Goal: Navigation & Orientation: Find specific page/section

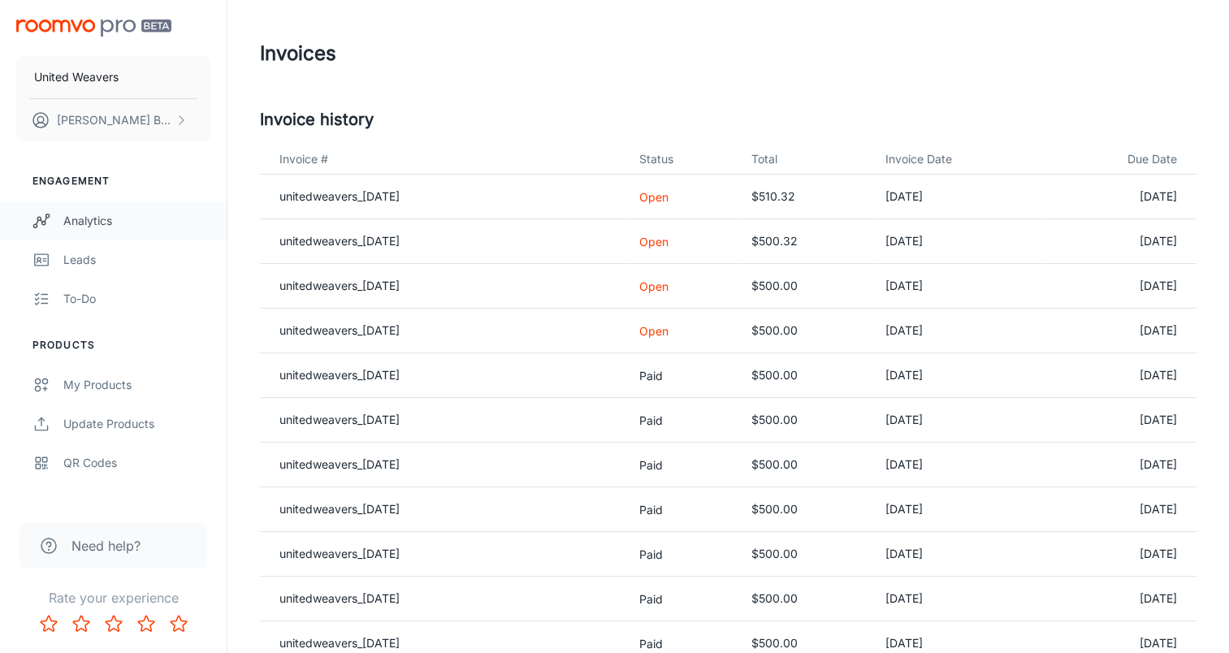
click at [80, 222] on div "Analytics" at bounding box center [136, 221] width 147 height 18
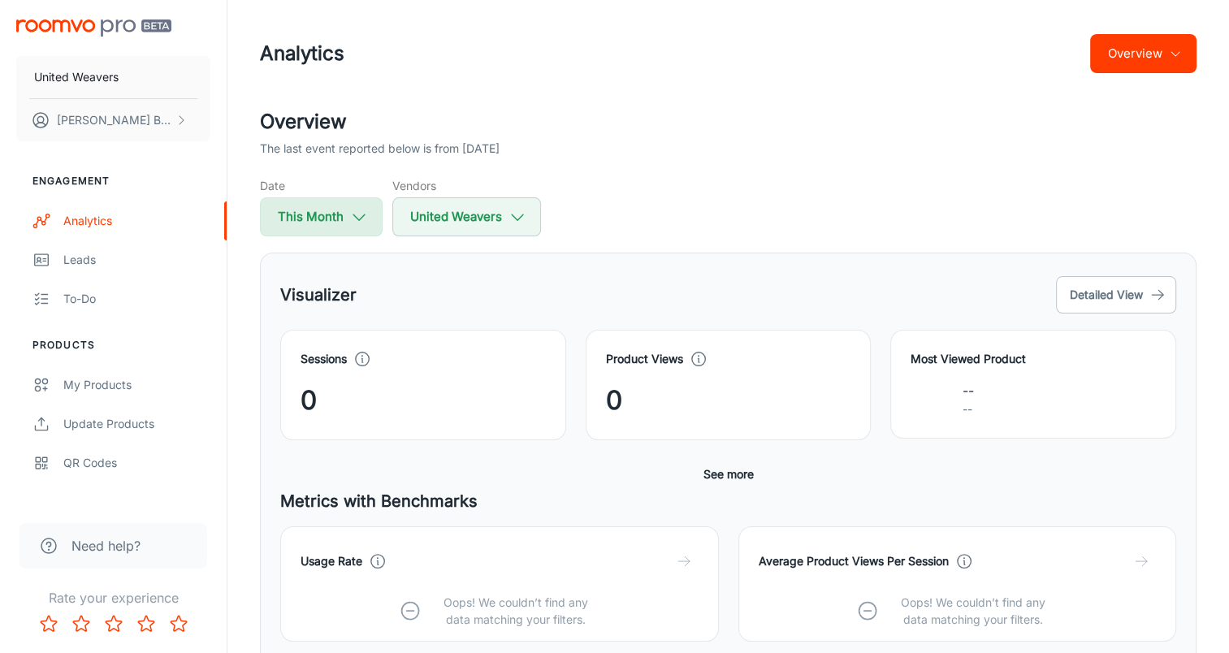
click at [355, 214] on icon "button" at bounding box center [359, 217] width 18 height 18
select select "7"
select select "2025"
select select "7"
select select "2025"
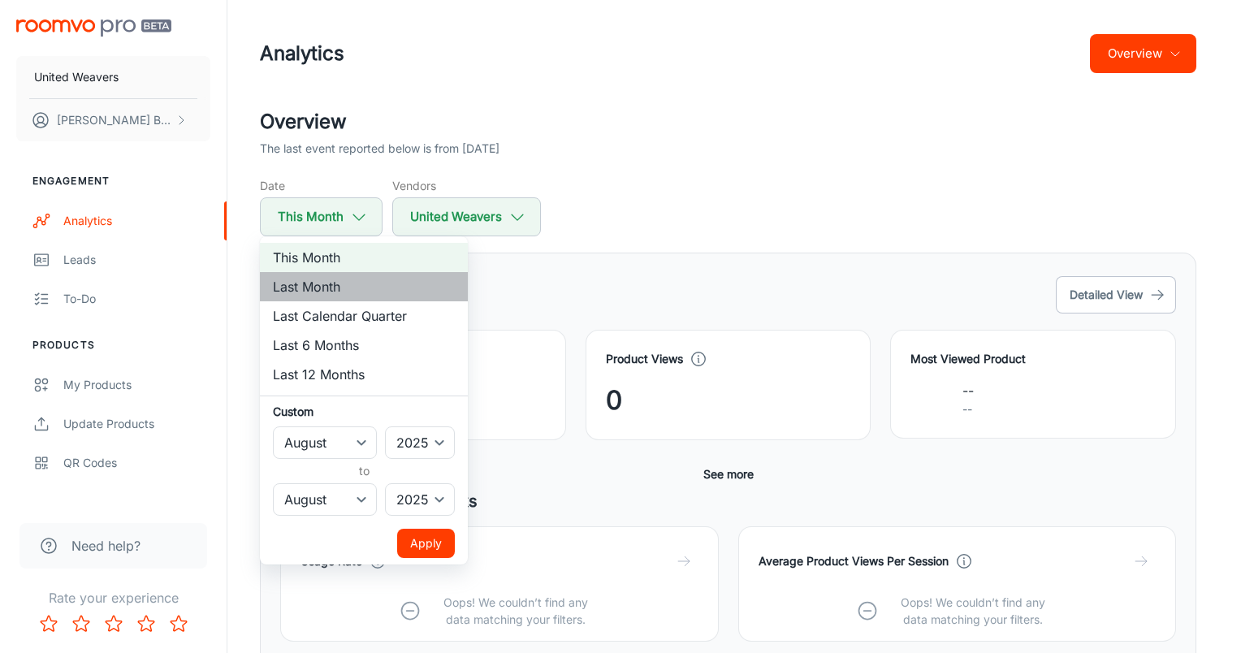
click at [319, 285] on li "Last Month" at bounding box center [364, 286] width 208 height 29
select select "6"
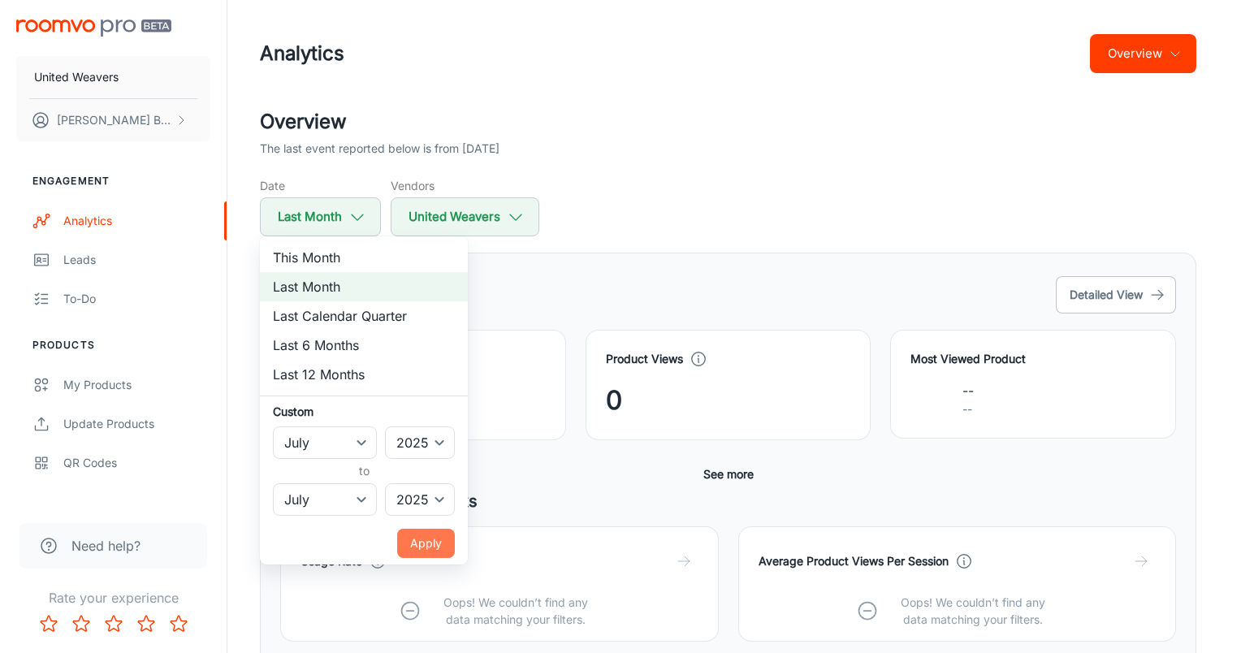
click at [421, 543] on button "Apply" at bounding box center [426, 543] width 58 height 29
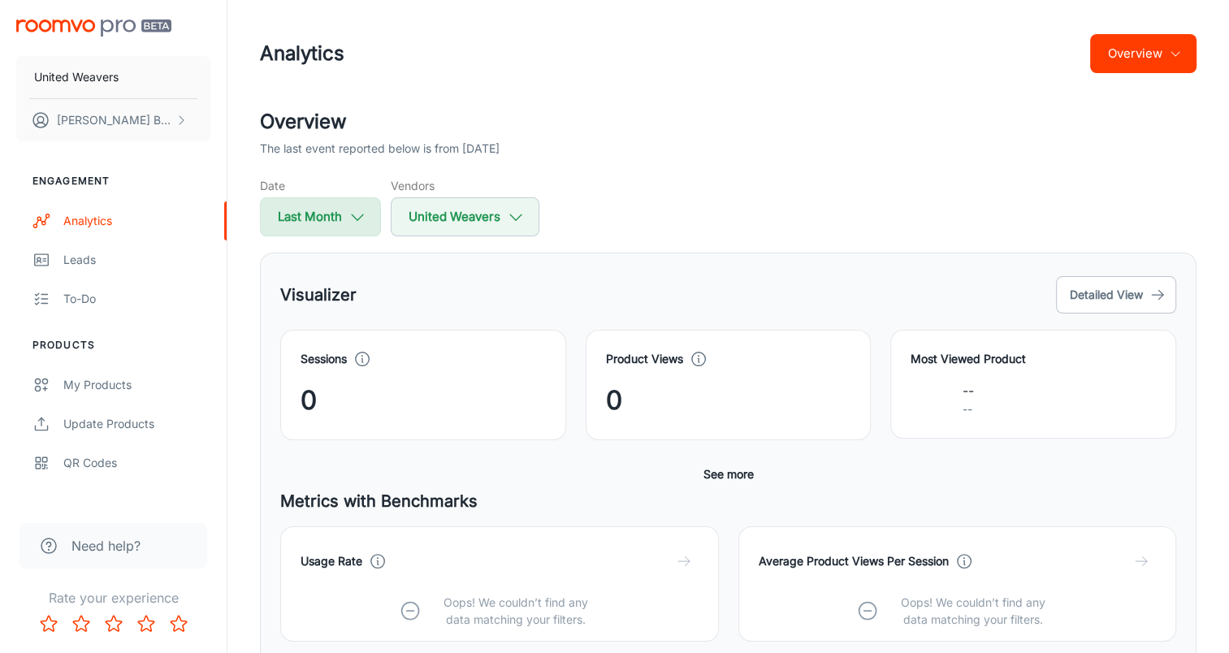
click at [354, 209] on icon "button" at bounding box center [357, 217] width 18 height 18
select select "6"
select select "2025"
select select "6"
select select "2025"
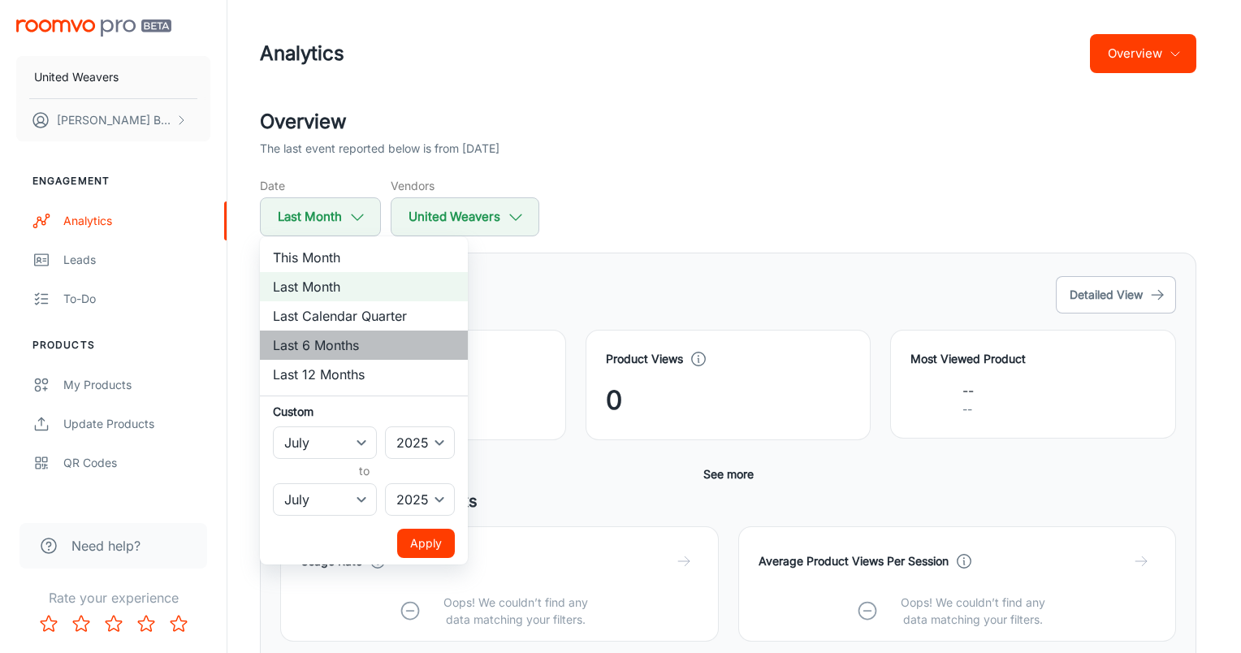
click at [328, 340] on li "Last 6 Months" at bounding box center [364, 344] width 208 height 29
select select "1"
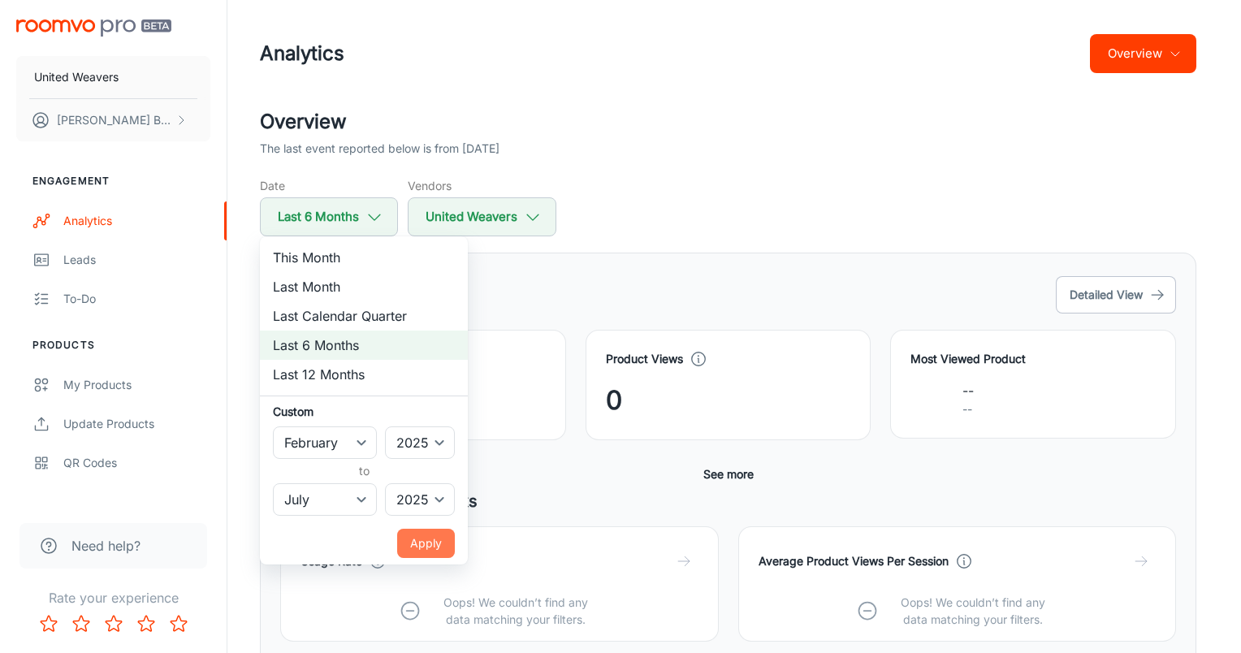
click at [429, 541] on button "Apply" at bounding box center [426, 543] width 58 height 29
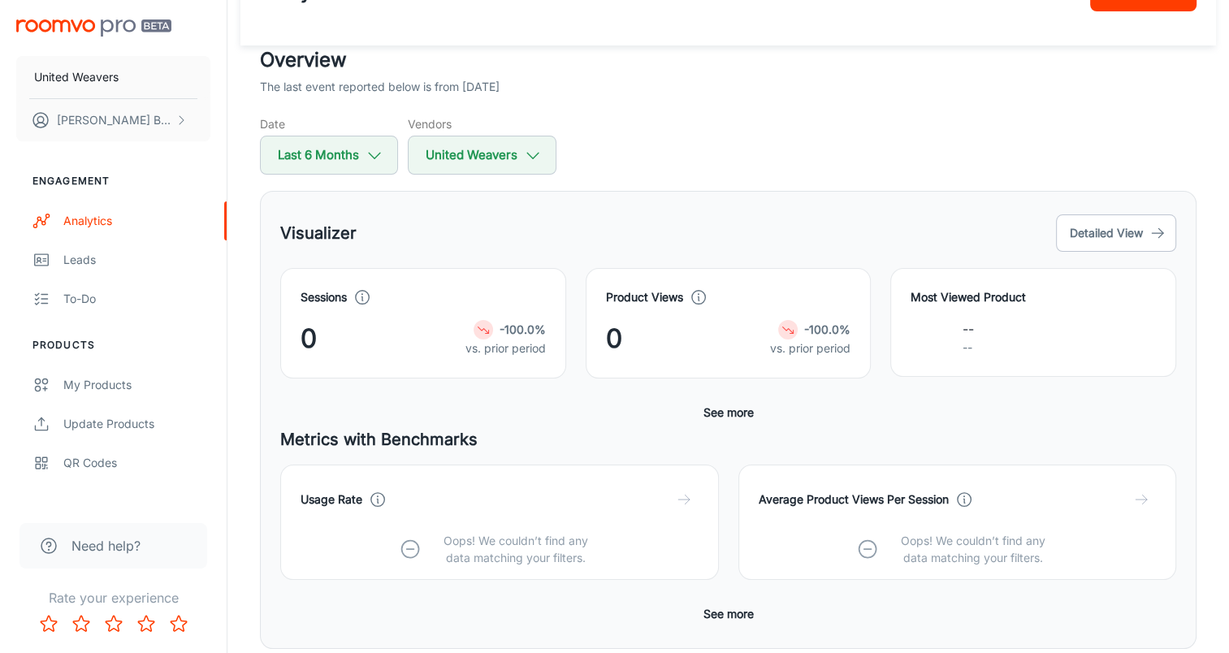
scroll to position [45, 0]
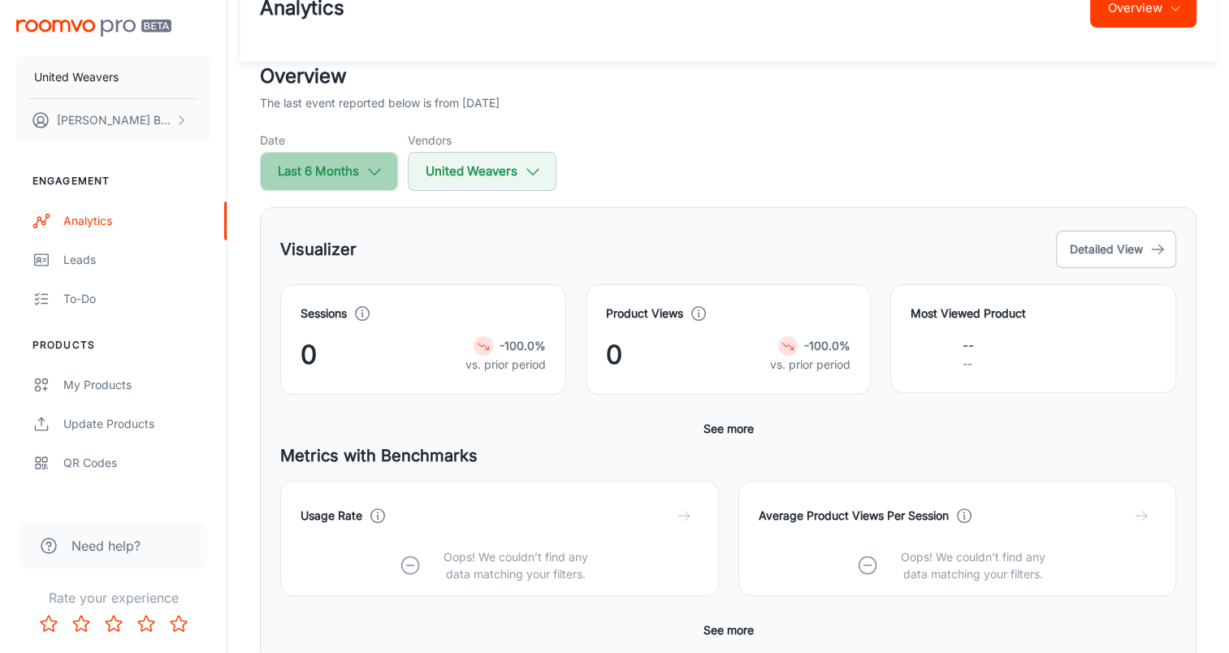
click at [374, 170] on icon "button" at bounding box center [374, 171] width 18 height 18
select select "1"
select select "2025"
select select "6"
select select "2025"
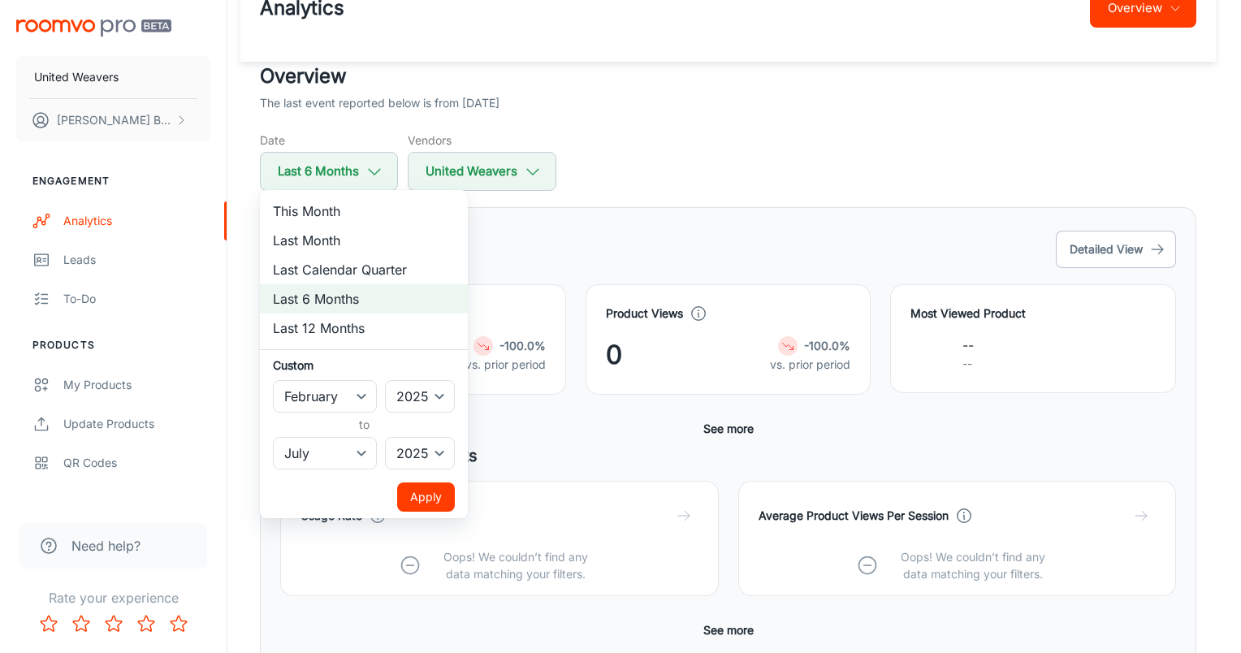
click at [335, 328] on li "Last 12 Months" at bounding box center [364, 327] width 208 height 29
select select "7"
select select "2024"
click at [438, 505] on button "Apply" at bounding box center [426, 496] width 58 height 29
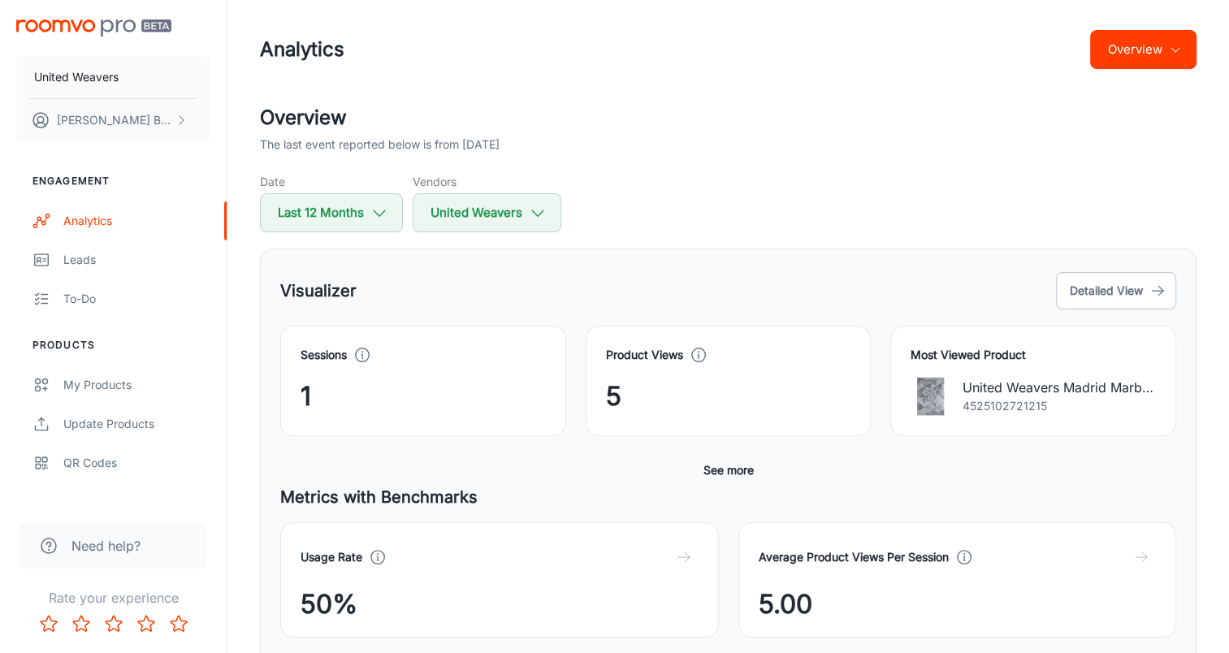
scroll to position [0, 0]
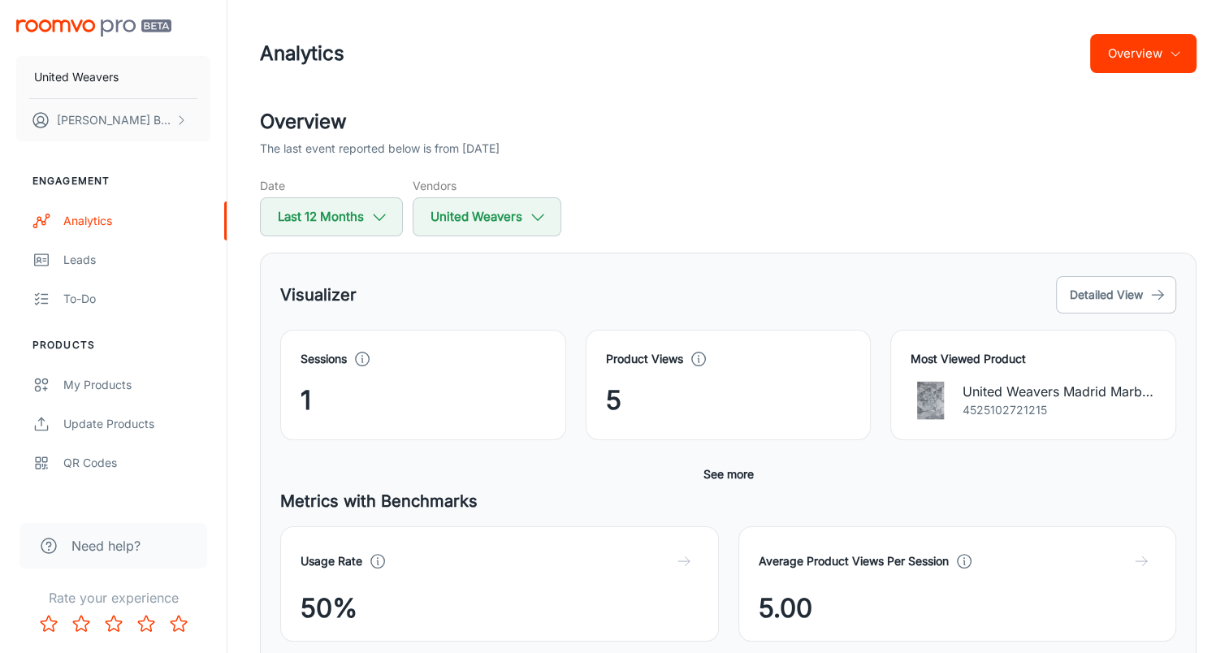
click at [857, 63] on button "Overview" at bounding box center [1143, 53] width 106 height 39
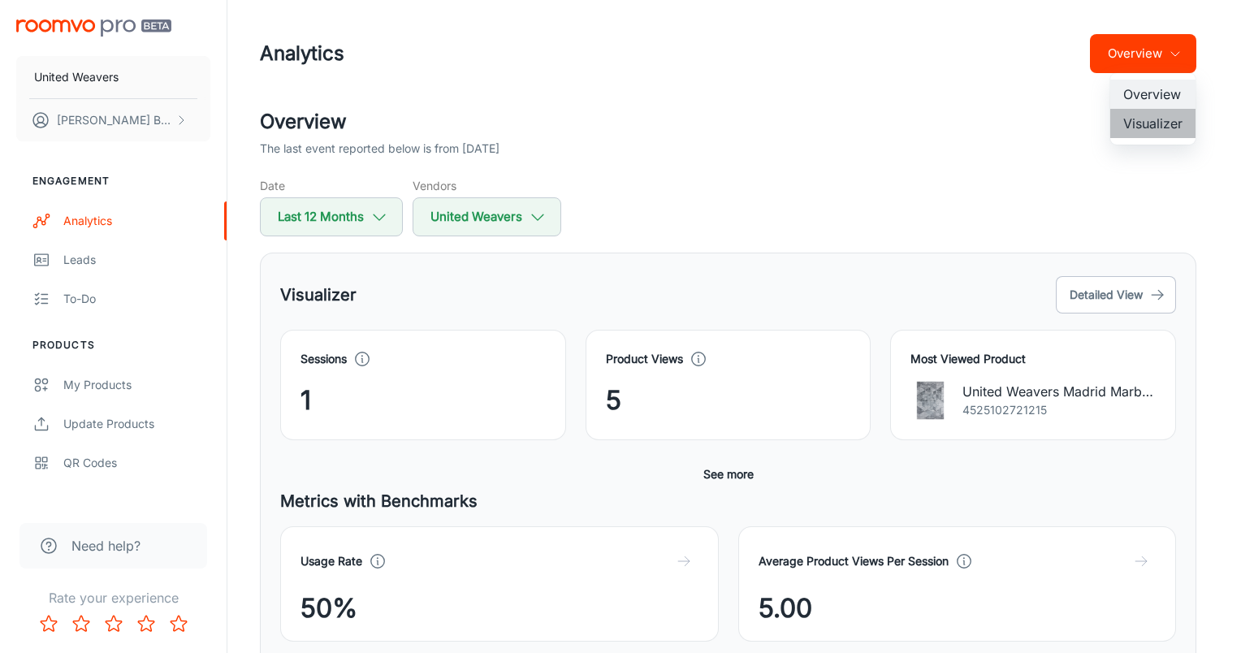
click at [857, 127] on li "Visualizer" at bounding box center [1152, 123] width 85 height 29
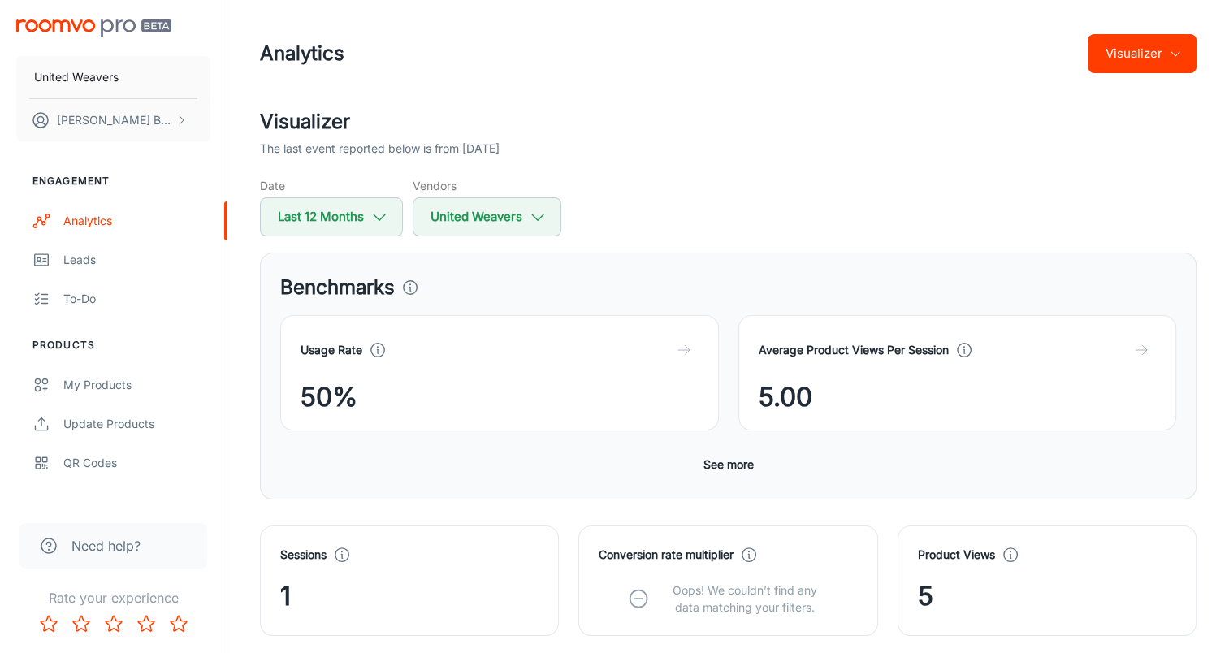
click at [857, 49] on icon "button" at bounding box center [1174, 53] width 13 height 13
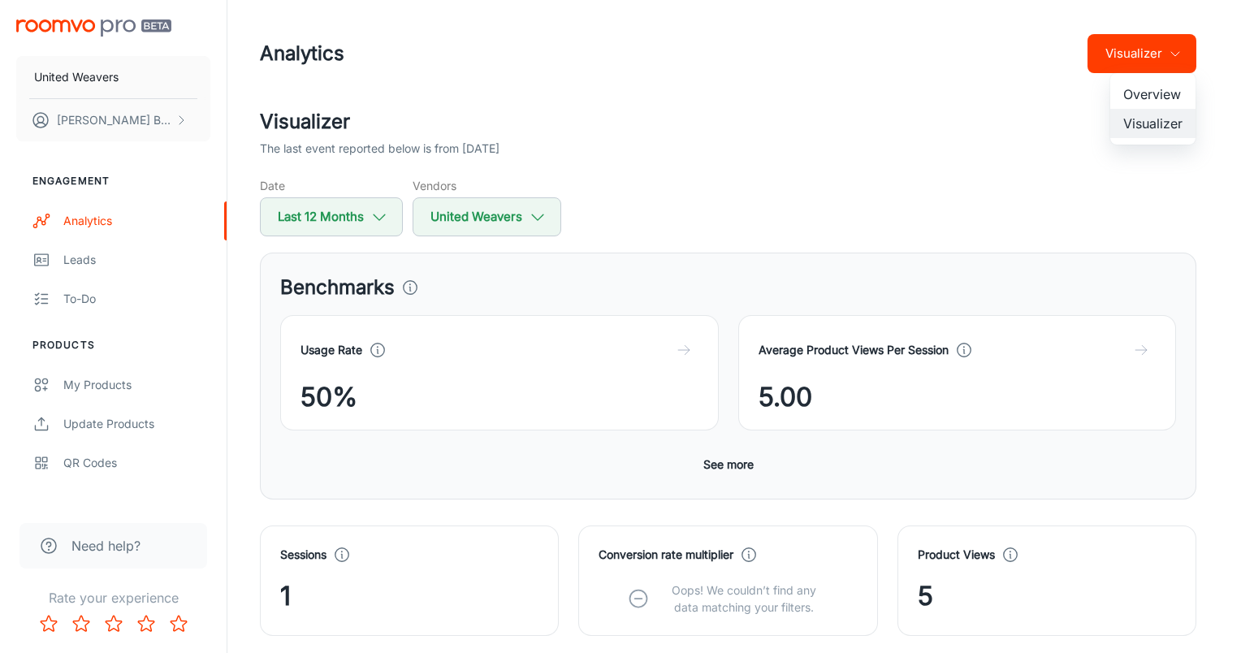
click at [857, 95] on li "Overview" at bounding box center [1152, 94] width 85 height 29
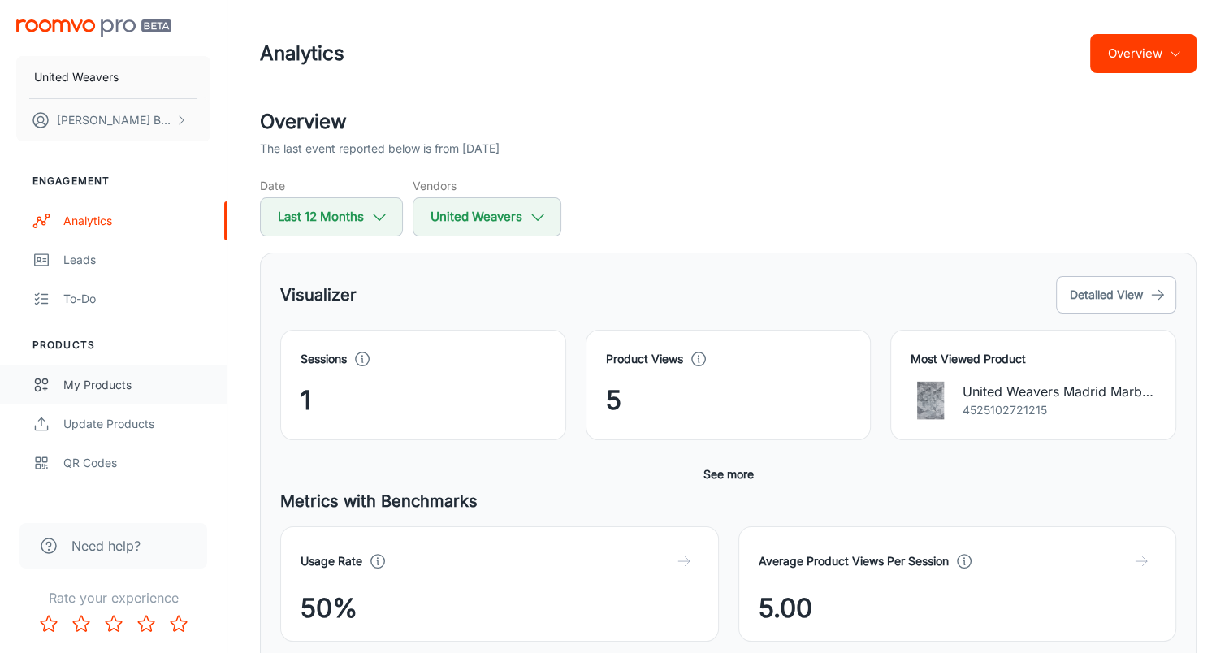
click at [86, 383] on div "My Products" at bounding box center [136, 385] width 147 height 18
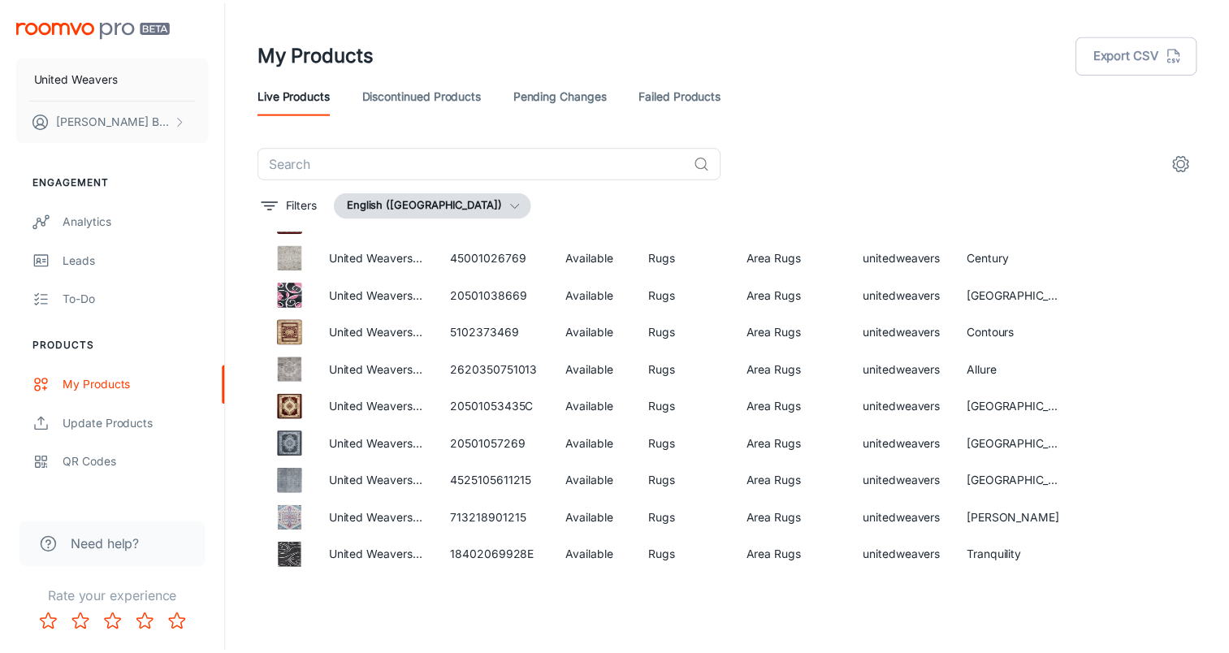
scroll to position [9263, 0]
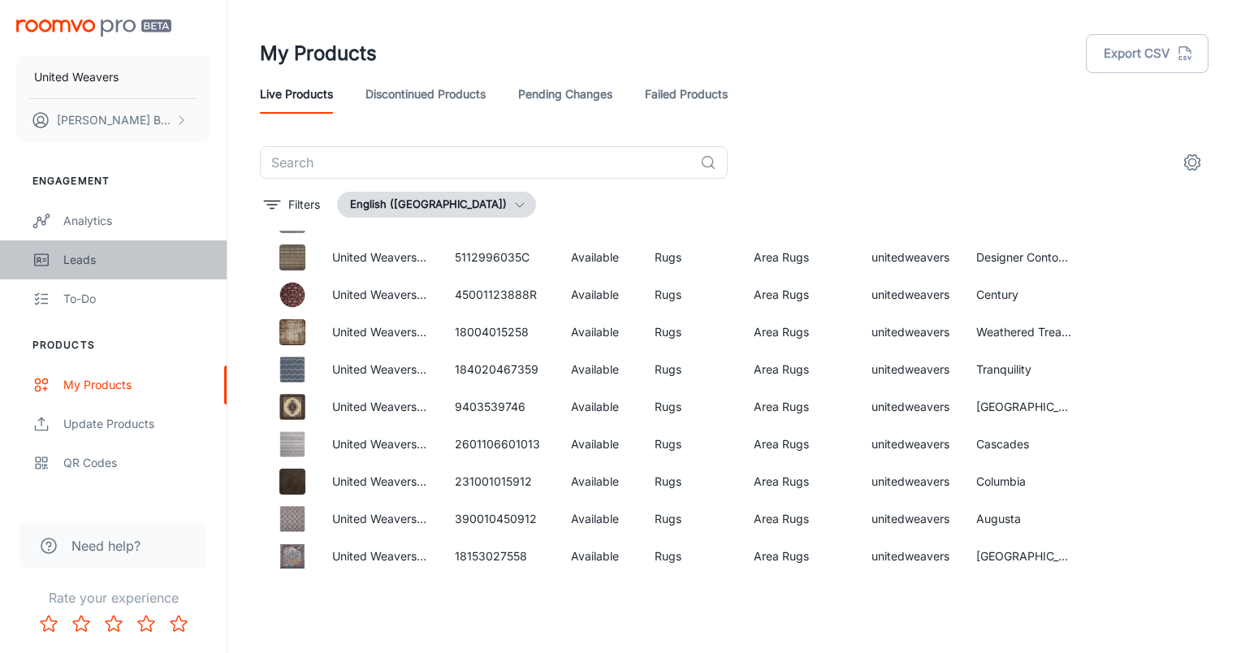
click at [94, 257] on div "Leads" at bounding box center [136, 260] width 147 height 18
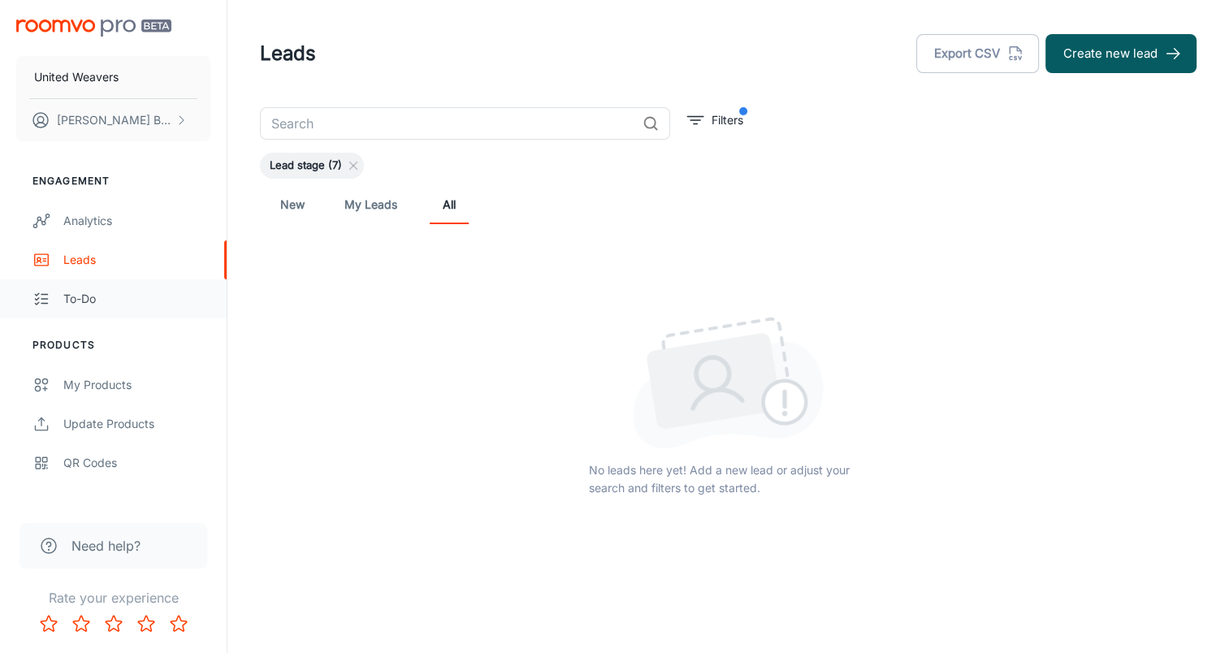
click at [78, 291] on div "To-do" at bounding box center [136, 299] width 147 height 18
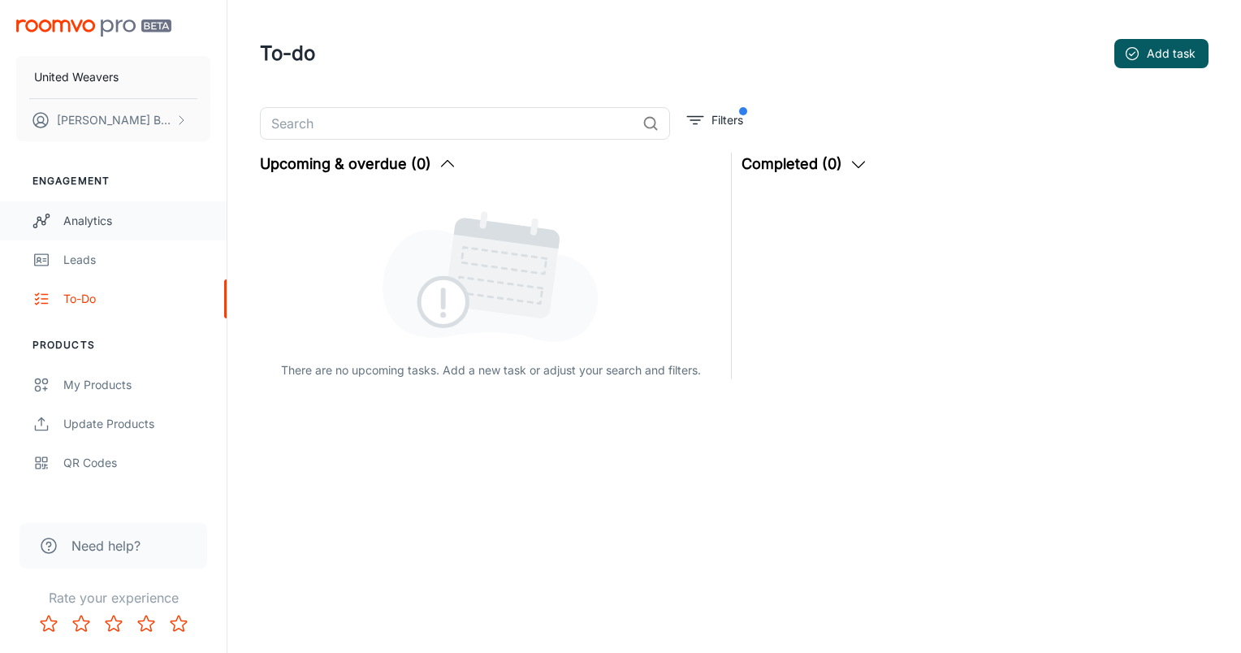
click at [84, 222] on div "Analytics" at bounding box center [136, 221] width 147 height 18
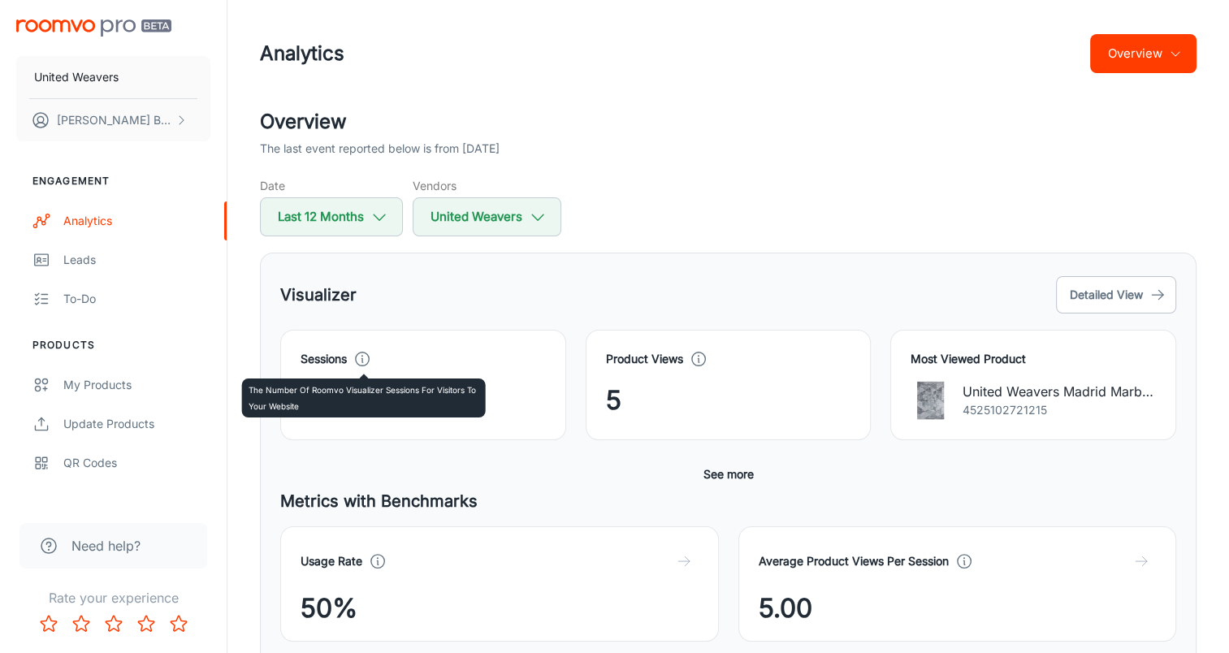
click at [362, 354] on icon at bounding box center [362, 359] width 18 height 18
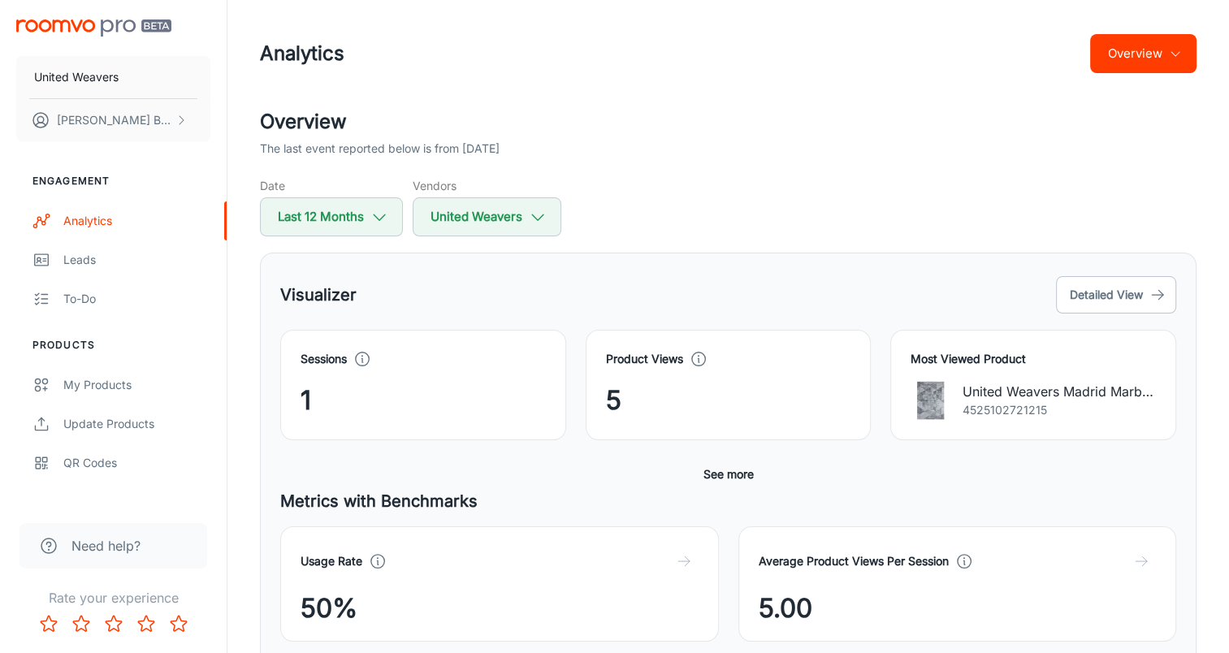
click at [700, 355] on icon at bounding box center [698, 359] width 18 height 18
click at [183, 118] on icon "scrollable content" at bounding box center [181, 120] width 13 height 13
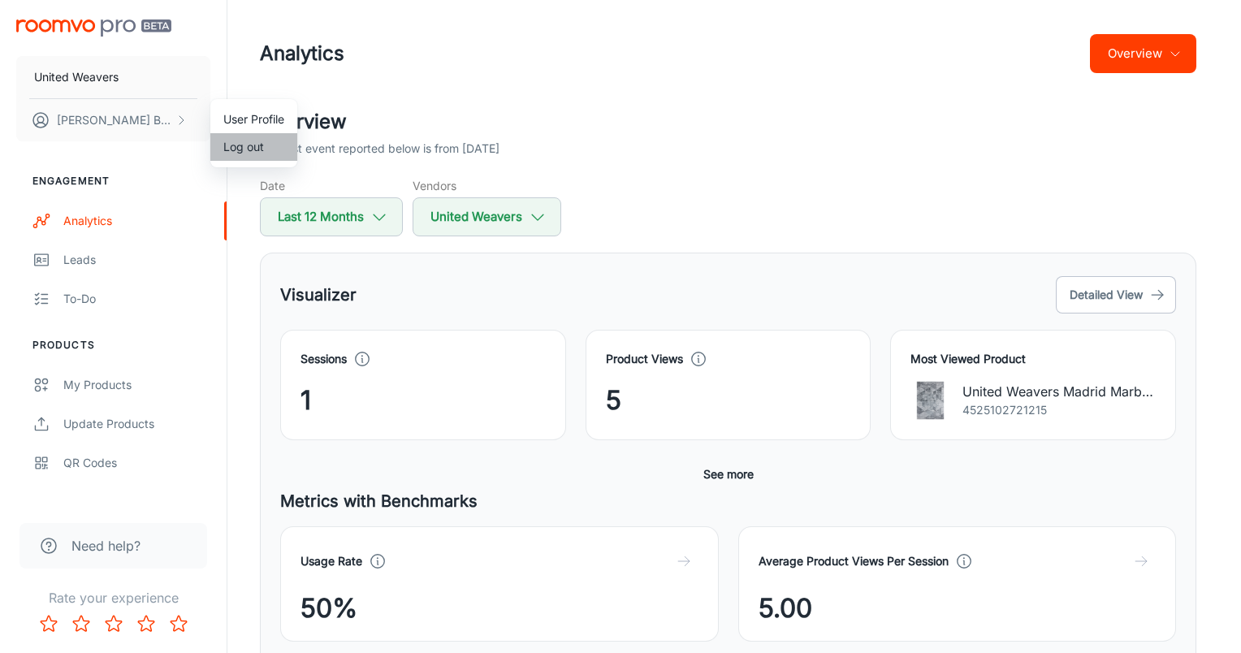
click at [253, 150] on li "Log out" at bounding box center [253, 147] width 87 height 28
